Goal: Navigation & Orientation: Understand site structure

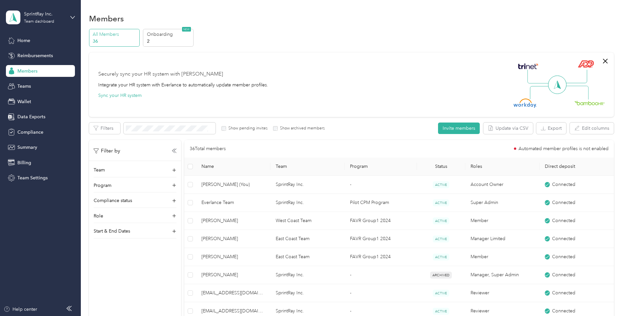
click at [28, 95] on div "Home Reimbursements Members Teams Wallet Data Exports Compliance Summary Billin…" at bounding box center [40, 110] width 69 height 150
click at [28, 103] on span "Wallet" at bounding box center [24, 101] width 14 height 7
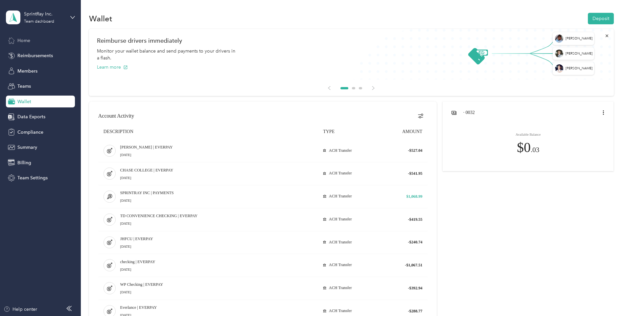
click at [20, 39] on span "Home" at bounding box center [23, 40] width 13 height 7
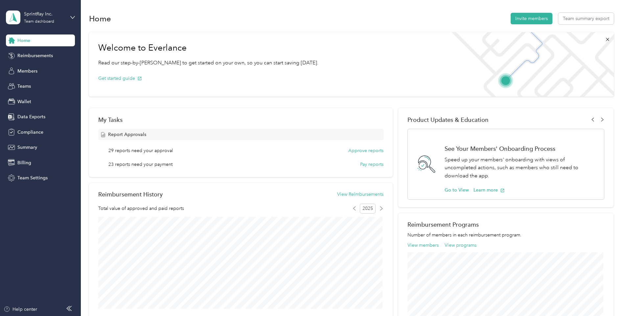
click at [166, 40] on div "Welcome to Everlance Read our step-by-[PERSON_NAME] to get started on your own,…" at bounding box center [208, 64] width 239 height 64
